Goal: Register for event/course

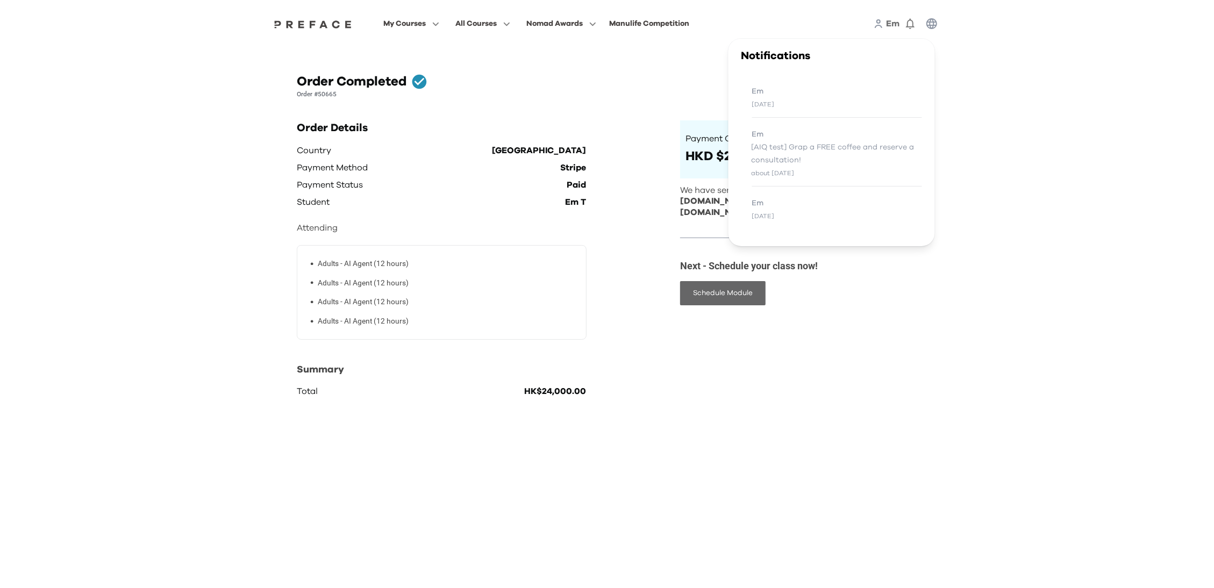
click at [702, 281] on button "Schedule Module" at bounding box center [722, 293] width 85 height 24
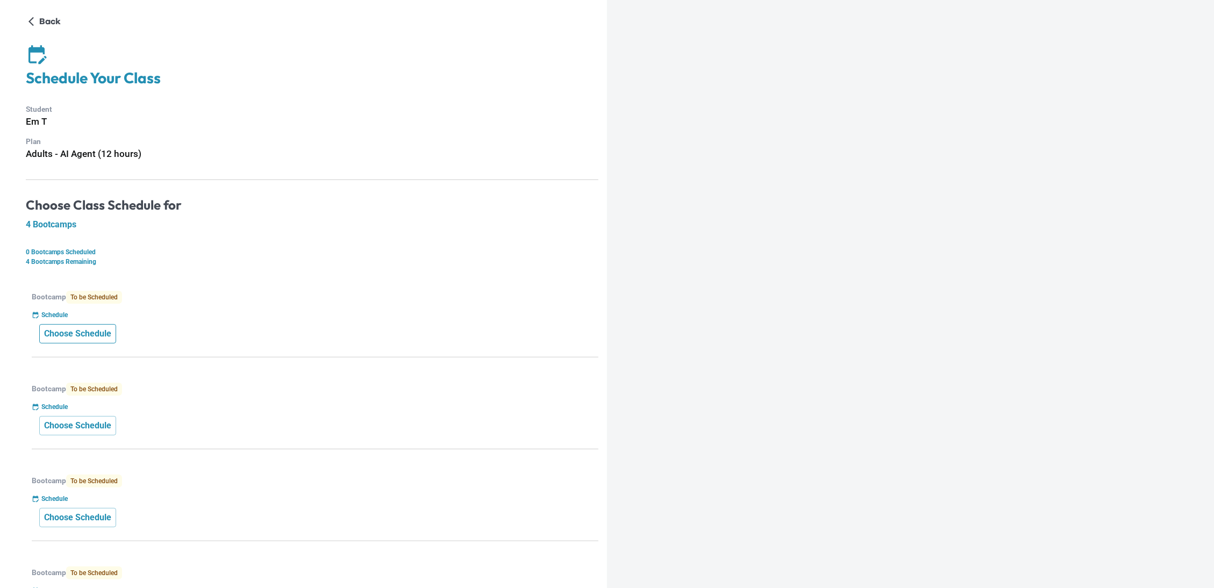
click at [69, 336] on p "Choose Schedule" at bounding box center [77, 333] width 67 height 13
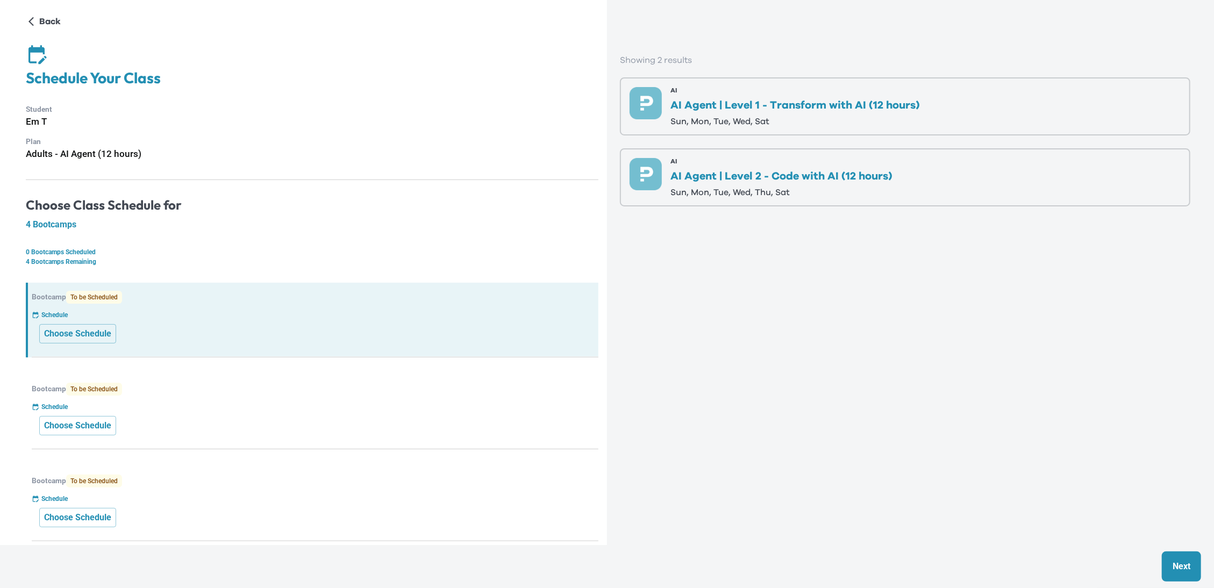
click at [788, 100] on p "AI Agent | Level 1 - Transform with AI (12 hours)" at bounding box center [796, 105] width 250 height 11
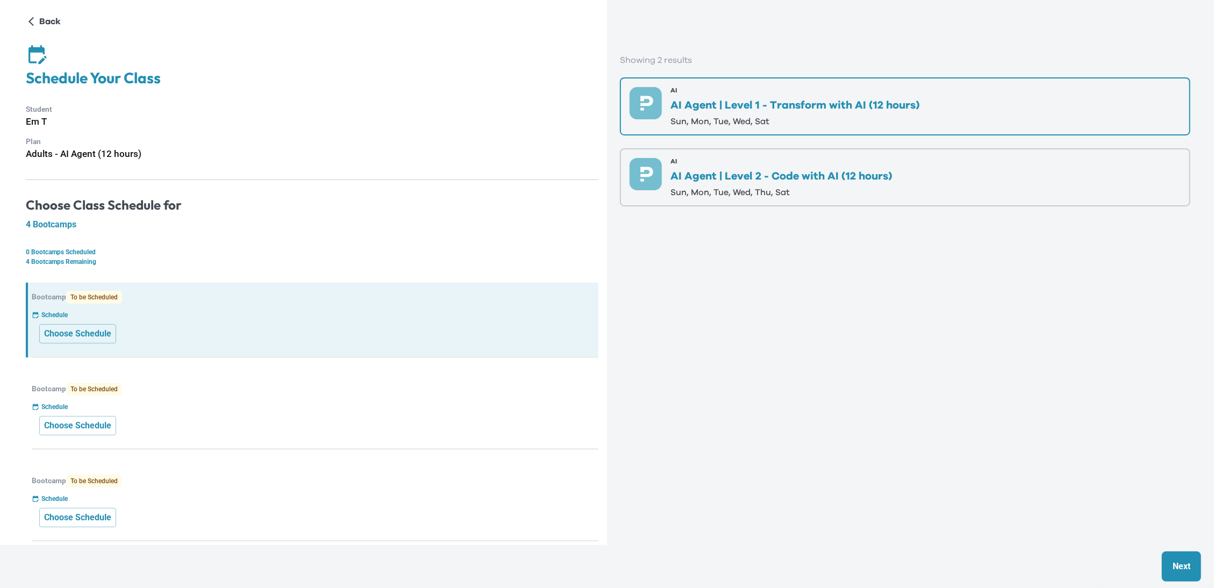
click at [1185, 568] on p "Next" at bounding box center [1182, 566] width 18 height 13
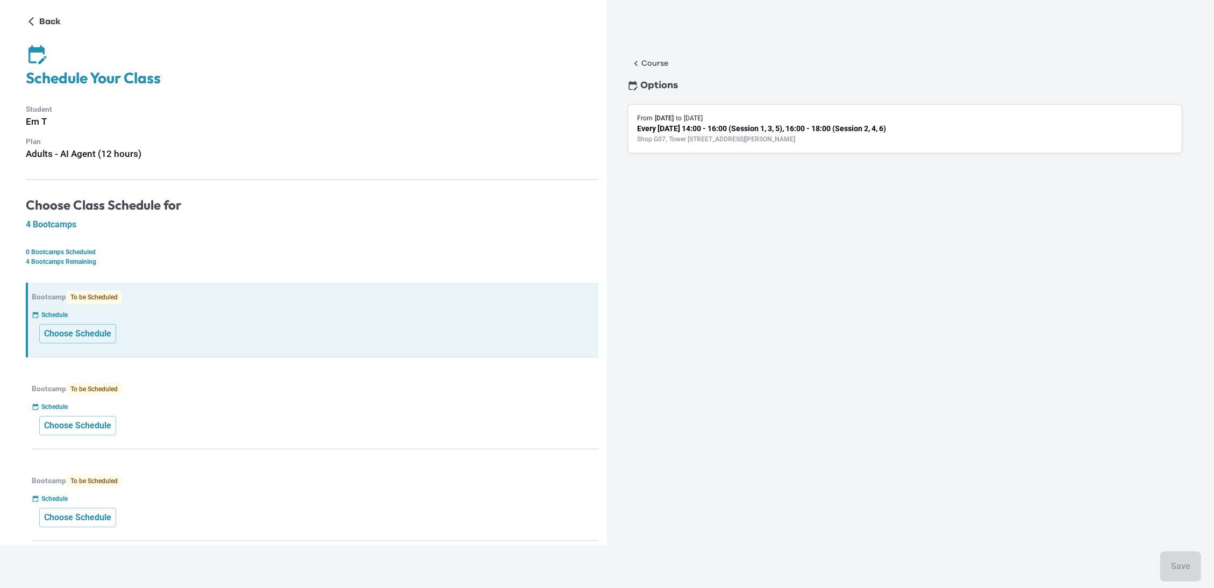
click at [786, 142] on div "From 11 Oct 2025 to 25 Oct 2025 Every Saturday 14:00 - 16:00 (Session 1, 3, 5),…" at bounding box center [905, 129] width 555 height 50
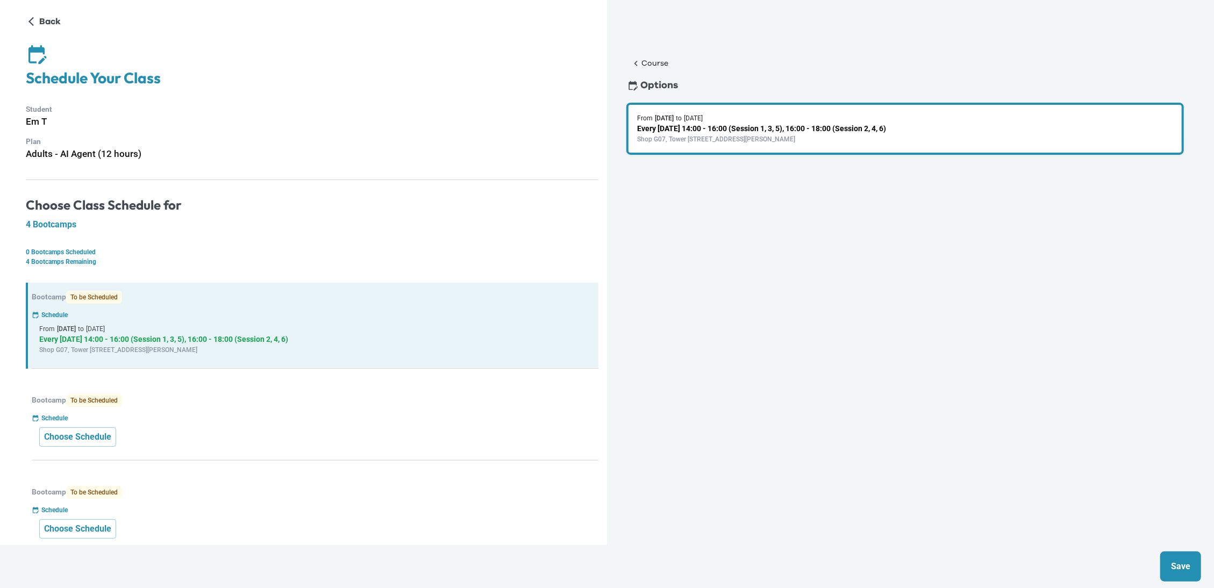
click at [1181, 564] on p "Save" at bounding box center [1180, 566] width 19 height 13
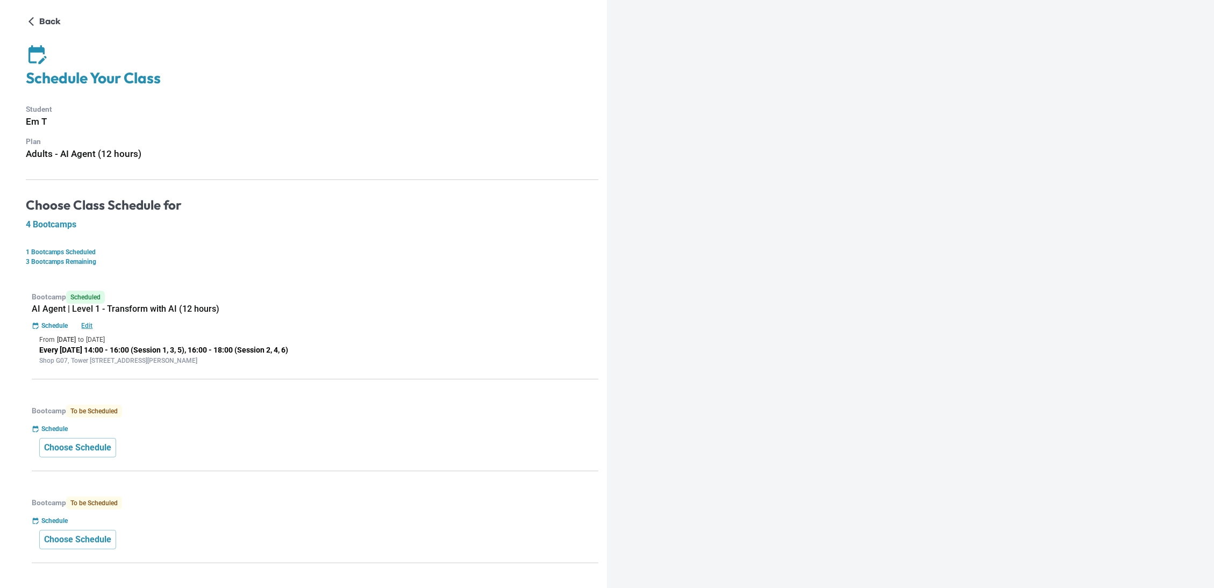
click at [465, 369] on div "Bootcamp Scheduled AI Agent | Level 1 - Transform with AI (12 hours) Schedule E…" at bounding box center [312, 331] width 573 height 97
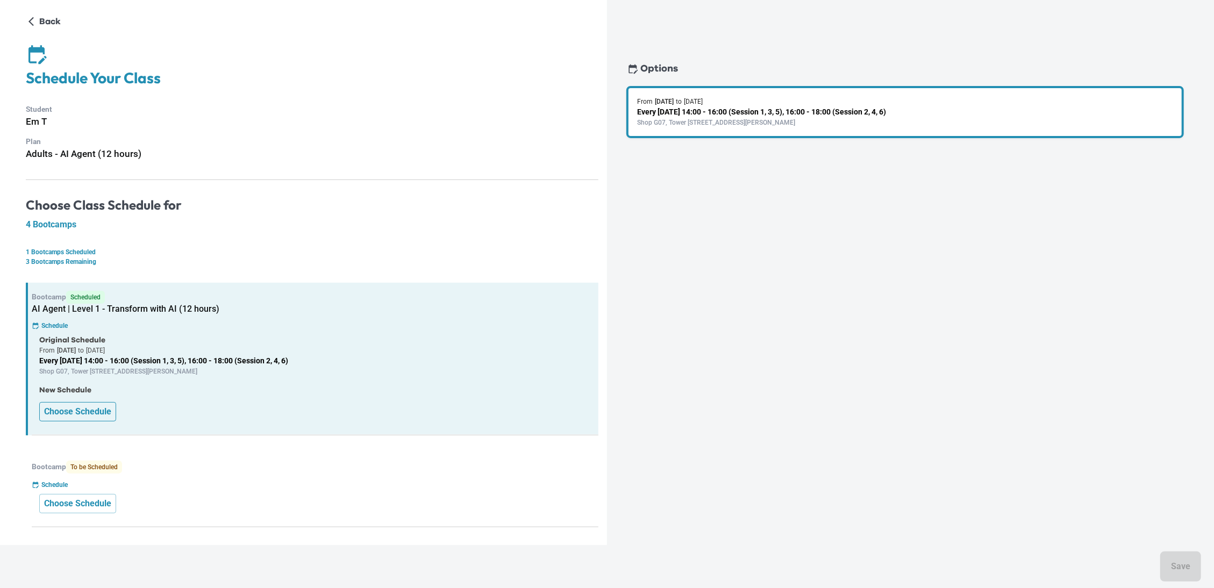
click at [81, 409] on p "Choose Schedule" at bounding box center [77, 411] width 67 height 13
click at [102, 408] on p "Choose Schedule" at bounding box center [77, 411] width 67 height 13
click at [66, 405] on p "Choose Schedule" at bounding box center [77, 411] width 67 height 13
click at [116, 355] on p "Every Saturday 14:00 - 16:00 (Session 1, 3, 5), 16:00 - 18:00 (Session 2, 4, 6)" at bounding box center [315, 360] width 552 height 11
click at [149, 325] on div "Schedule" at bounding box center [315, 326] width 567 height 10
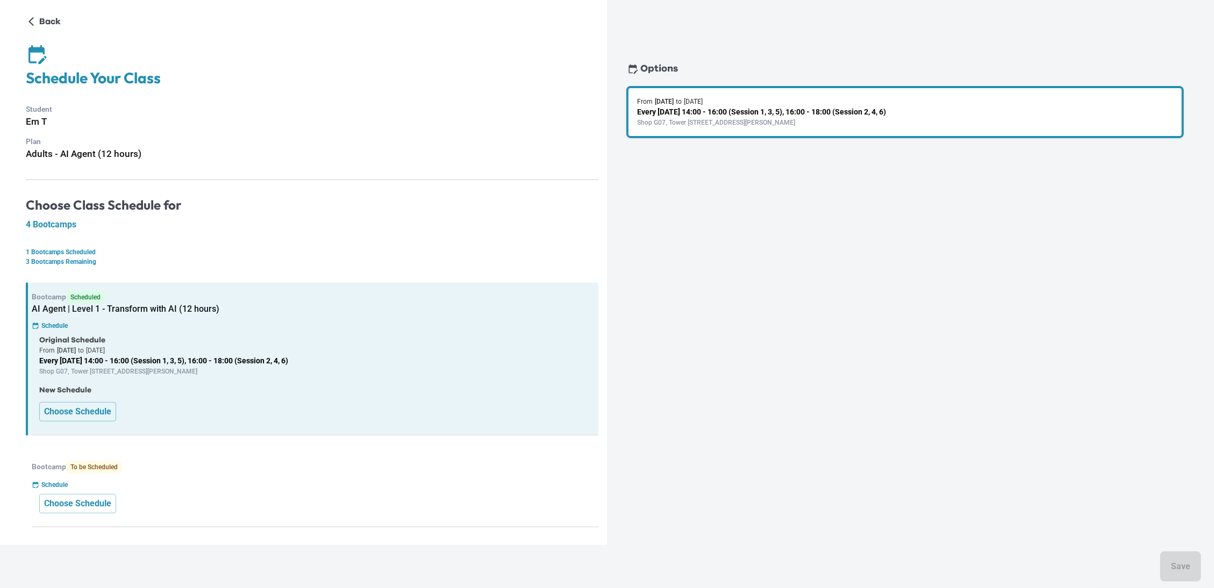
click at [265, 335] on p "Original Schedule" at bounding box center [315, 340] width 552 height 11
click at [40, 23] on p "Back" at bounding box center [50, 21] width 22 height 13
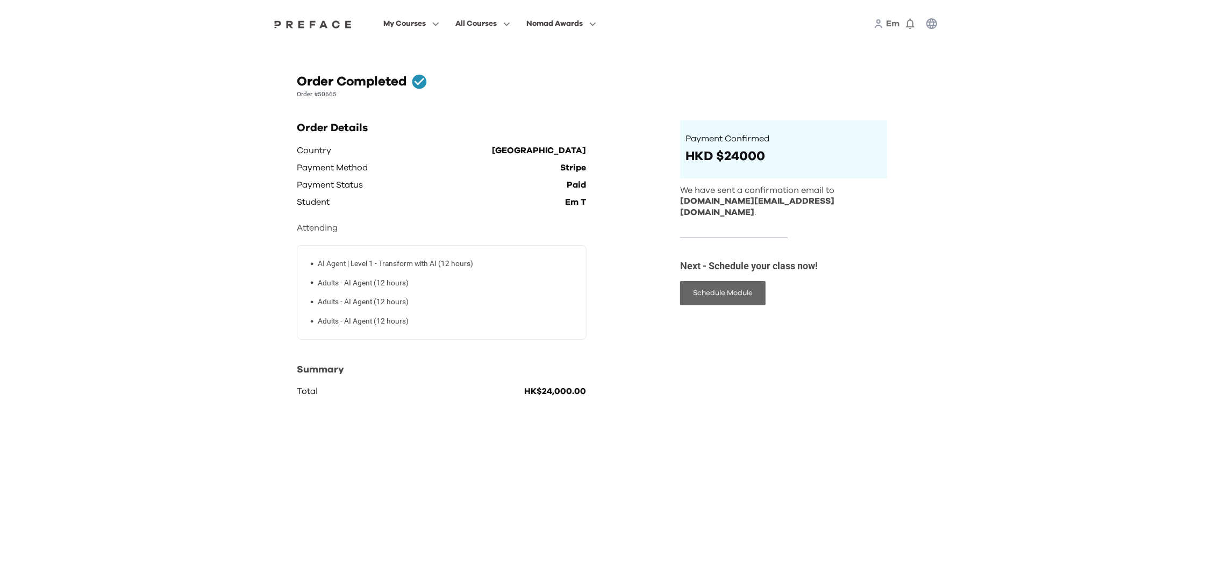
click at [748, 284] on button "Schedule Module" at bounding box center [722, 293] width 85 height 24
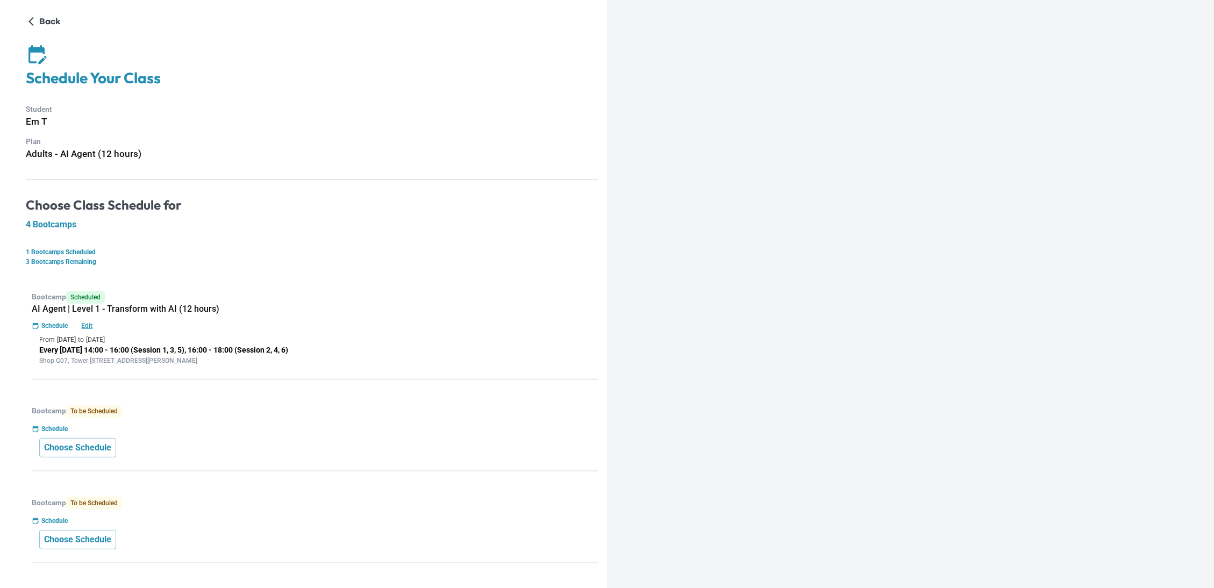
click at [85, 321] on p "Edit" at bounding box center [87, 326] width 34 height 10
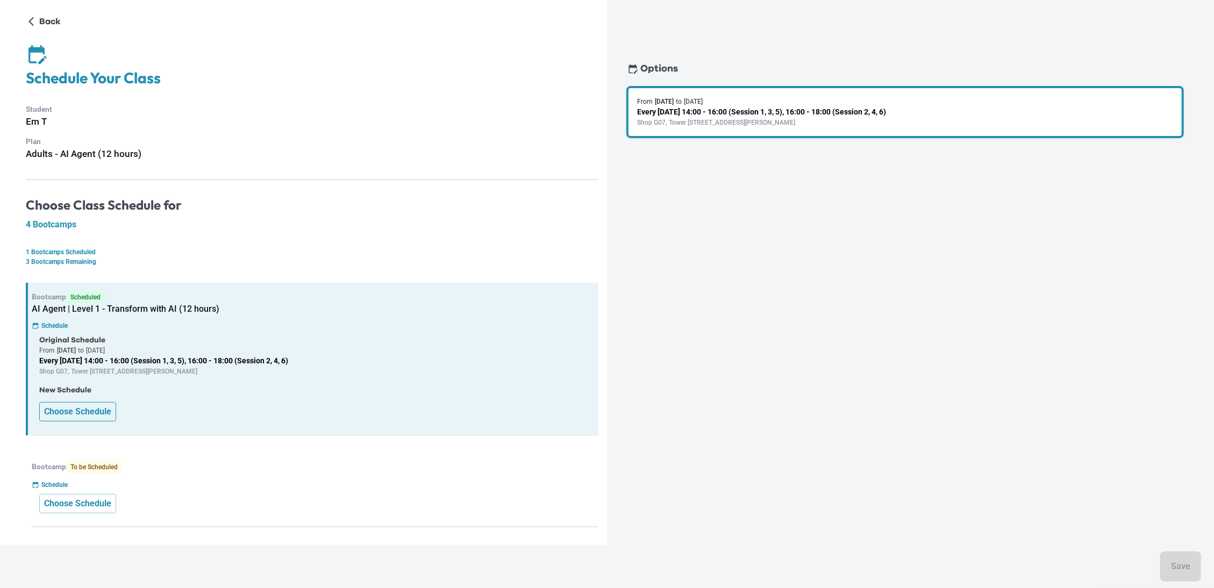
click at [79, 402] on button "Choose Schedule" at bounding box center [77, 411] width 77 height 19
click at [82, 407] on p "Choose Schedule" at bounding box center [77, 411] width 67 height 13
click at [345, 407] on div "New Schedule Choose Schedule" at bounding box center [315, 403] width 552 height 37
click at [354, 405] on div "New Schedule Choose Schedule" at bounding box center [315, 403] width 552 height 37
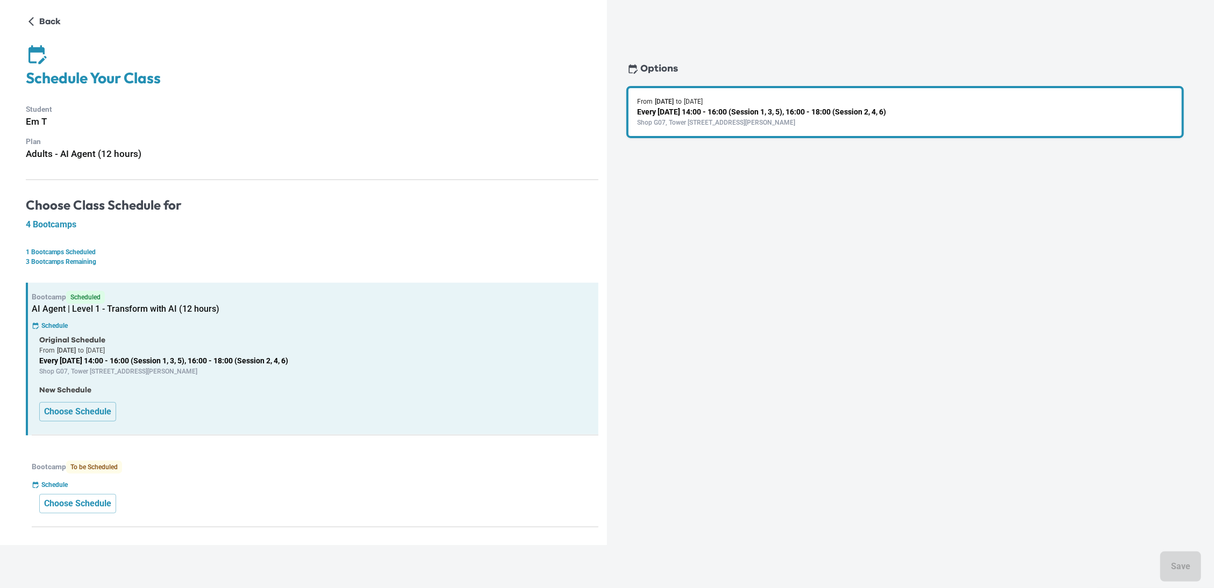
click at [354, 405] on div "New Schedule Choose Schedule" at bounding box center [315, 403] width 552 height 37
click at [359, 325] on div "Schedule" at bounding box center [315, 326] width 567 height 10
click at [291, 324] on div "Schedule" at bounding box center [315, 326] width 567 height 10
drag, startPoint x: 121, startPoint y: 340, endPoint x: 51, endPoint y: 323, distance: 72.1
click at [51, 323] on p "Schedule" at bounding box center [54, 326] width 26 height 10
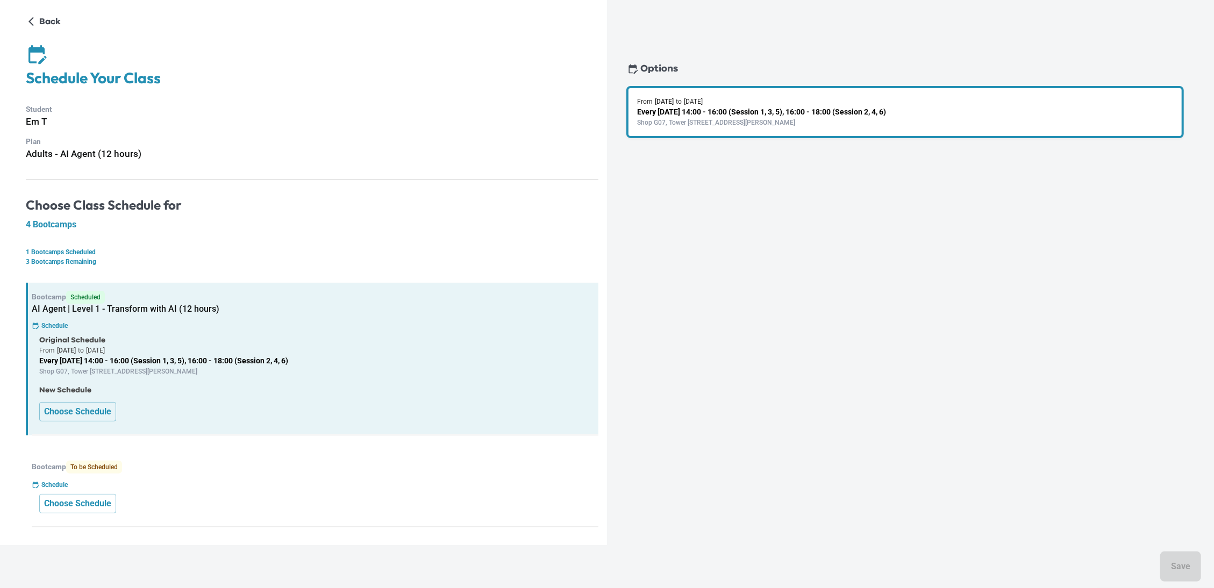
drag, startPoint x: 51, startPoint y: 323, endPoint x: 65, endPoint y: 322, distance: 13.5
click at [65, 322] on p "Schedule" at bounding box center [54, 326] width 26 height 10
click at [63, 322] on p "Schedule" at bounding box center [54, 326] width 26 height 10
click at [129, 373] on p "Shop G07, Tower [STREET_ADDRESS][PERSON_NAME]" at bounding box center [315, 372] width 552 height 10
drag, startPoint x: 184, startPoint y: 391, endPoint x: 187, endPoint y: 376, distance: 15.3
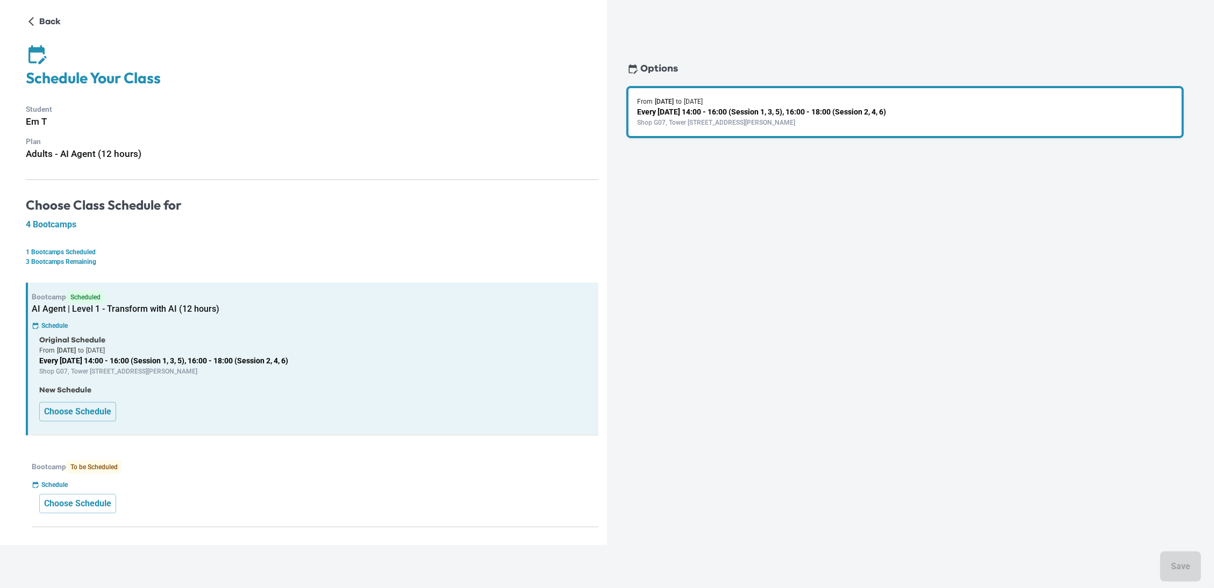
click at [188, 391] on p "New Schedule" at bounding box center [315, 390] width 552 height 11
drag, startPoint x: 215, startPoint y: 331, endPoint x: 517, endPoint y: 282, distance: 306.7
click at [517, 283] on div "Bootcamp Scheduled AI Agent | Level 1 - Transform with AI (12 hours) Schedule O…" at bounding box center [312, 359] width 573 height 153
click at [161, 387] on p "New Schedule" at bounding box center [315, 390] width 552 height 11
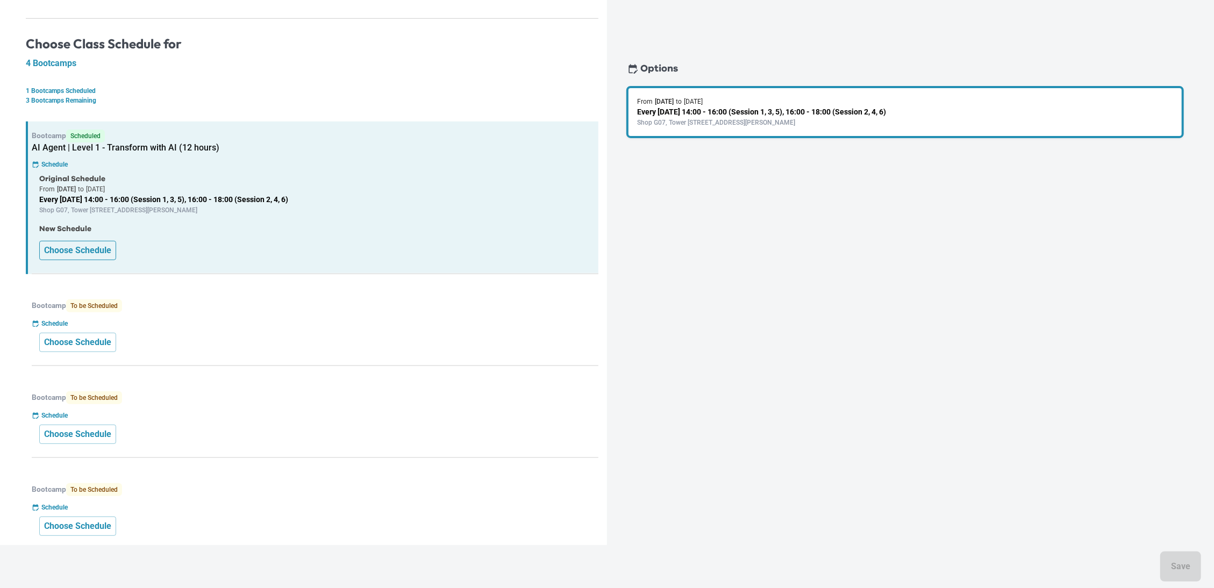
click at [70, 248] on p "Choose Schedule" at bounding box center [77, 250] width 67 height 13
click at [756, 110] on p "Every Saturday 14:00 - 16:00 (Session 1, 3, 5), 16:00 - 18:00 (Session 2, 4, 6)" at bounding box center [905, 111] width 536 height 11
